Goal: Entertainment & Leisure: Consume media (video, audio)

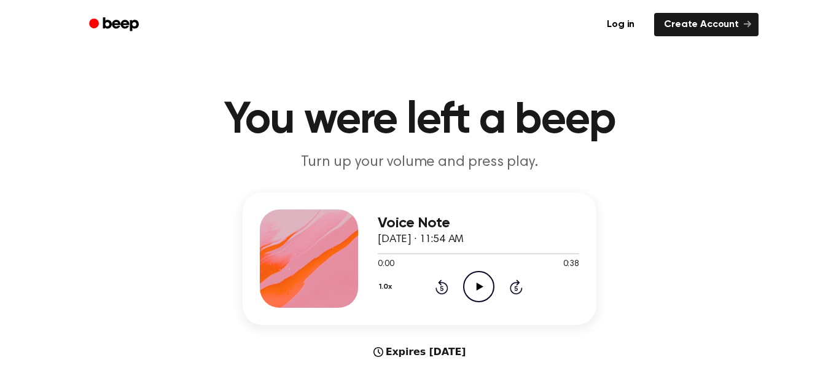
click at [469, 293] on icon "Play Audio" at bounding box center [478, 286] width 31 height 31
click at [469, 293] on icon "Pause Audio" at bounding box center [478, 286] width 31 height 31
click at [486, 292] on icon "Play Audio" at bounding box center [478, 286] width 31 height 31
